Goal: Navigation & Orientation: Go to known website

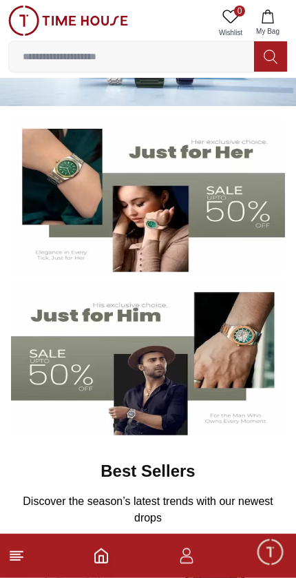
scroll to position [80, 0]
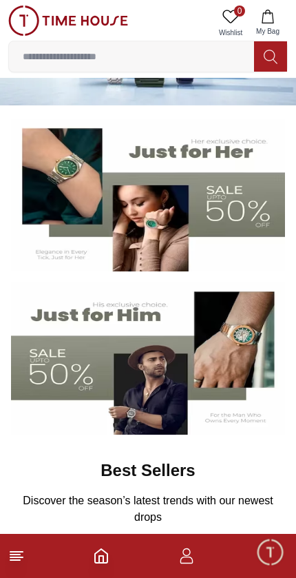
click at [55, 357] on img at bounding box center [148, 358] width 274 height 152
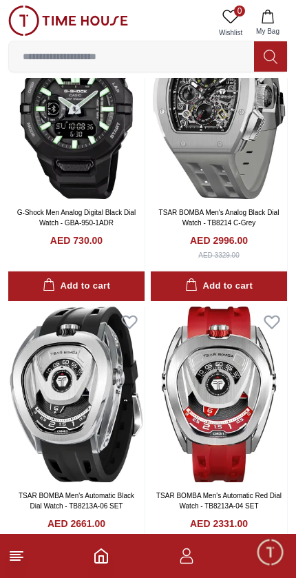
scroll to position [386, 0]
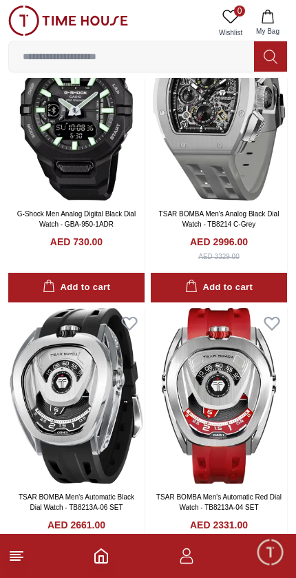
click at [277, 552] on span "Minimize live chat window" at bounding box center [270, 552] width 40 height 40
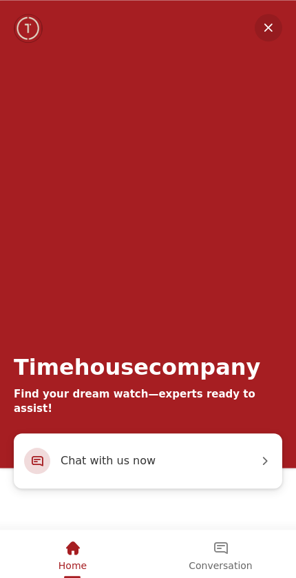
scroll to position [525, 0]
click at [275, 21] on em "Minimize" at bounding box center [269, 28] width 28 height 28
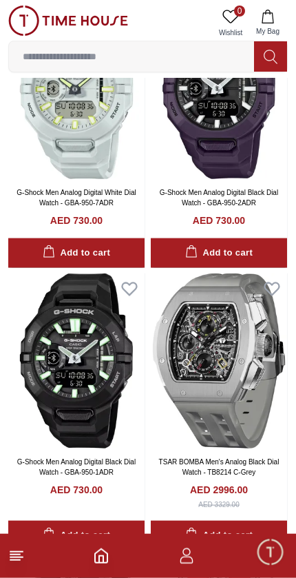
scroll to position [137, 0]
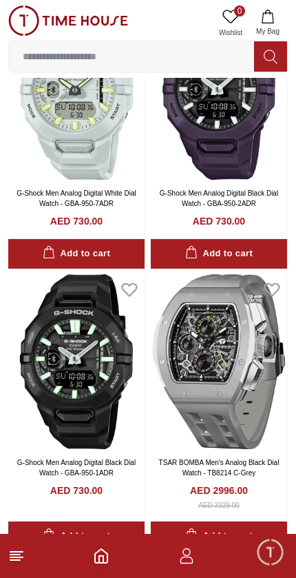
click at [192, 552] on icon "button" at bounding box center [186, 555] width 17 height 17
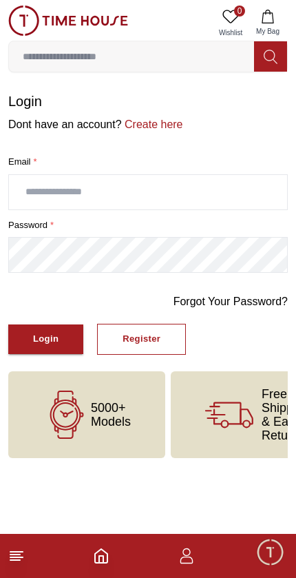
click at [101, 552] on icon "Home" at bounding box center [101, 555] width 17 height 17
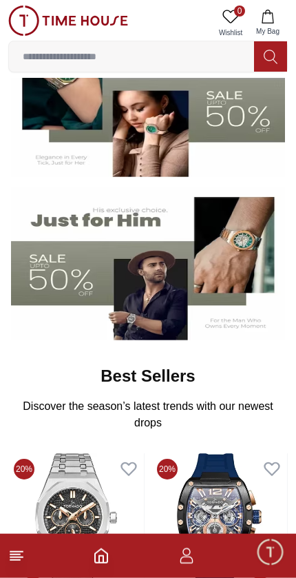
scroll to position [175, 0]
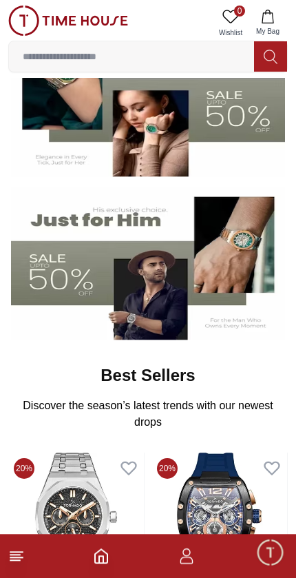
click at [19, 551] on icon at bounding box center [16, 555] width 17 height 17
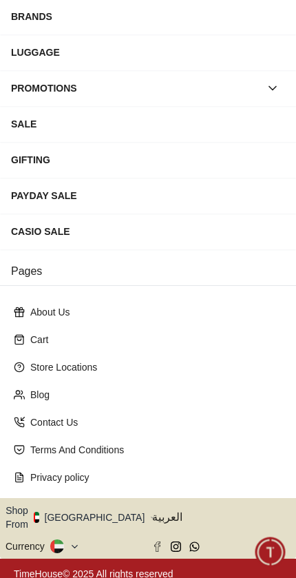
scroll to position [197, 0]
click at [150, 512] on icon "button" at bounding box center [152, 517] width 5 height 10
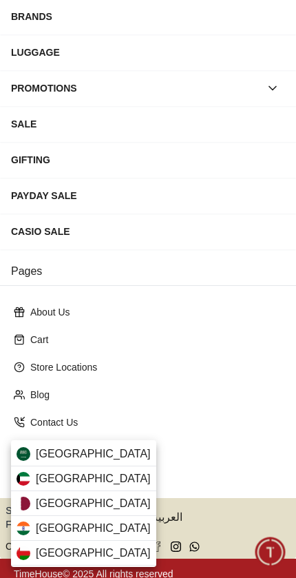
click at [106, 507] on div "[GEOGRAPHIC_DATA]" at bounding box center [83, 503] width 145 height 25
